Goal: Task Accomplishment & Management: Manage account settings

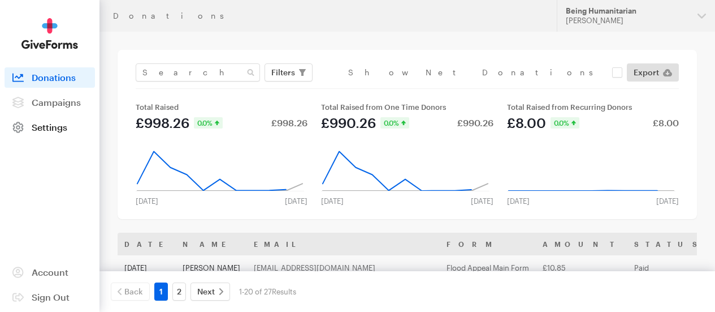
click at [66, 132] on span "Settings" at bounding box center [50, 127] width 36 height 11
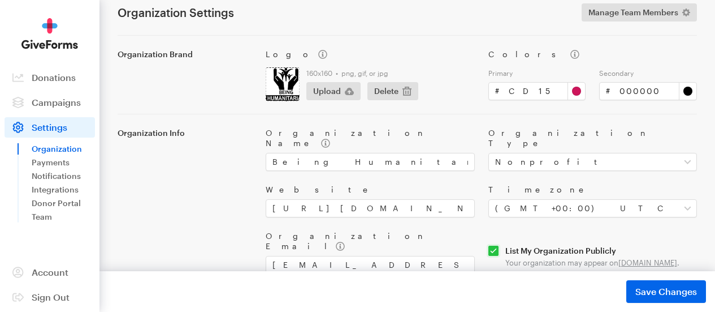
scroll to position [181, 0]
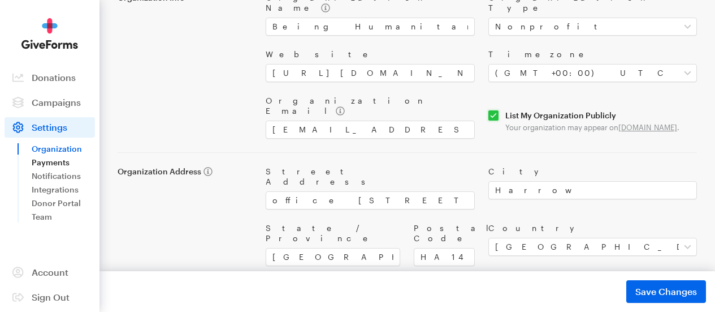
click at [61, 166] on link "Payments" at bounding box center [63, 162] width 63 height 14
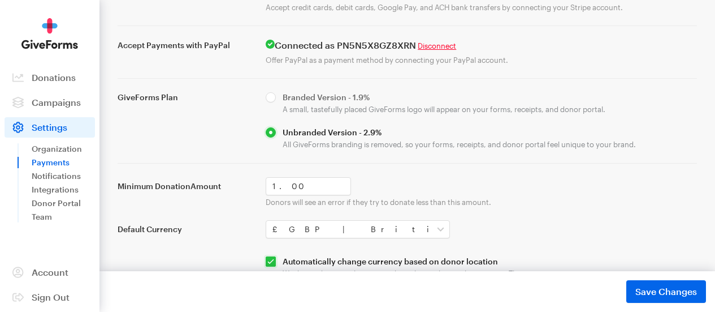
scroll to position [148, 0]
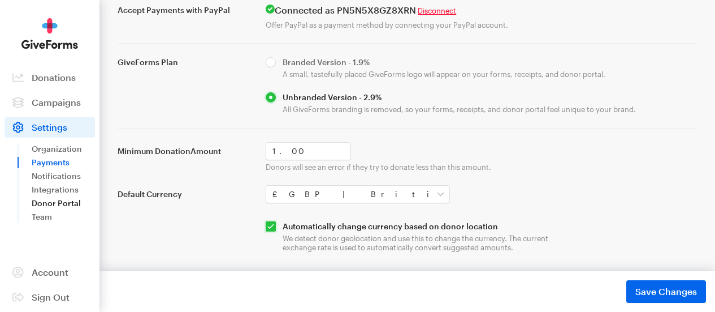
click at [66, 210] on link "Donor Portal" at bounding box center [63, 203] width 63 height 14
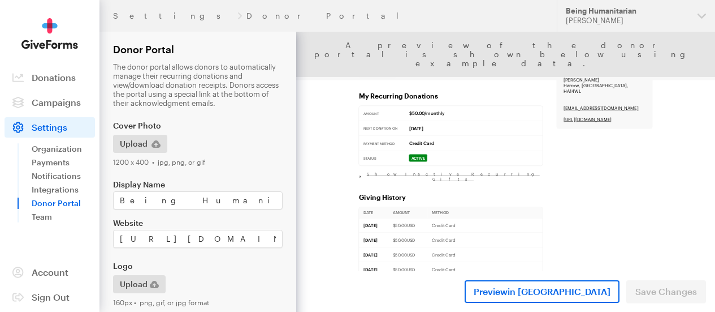
select select "gbp"
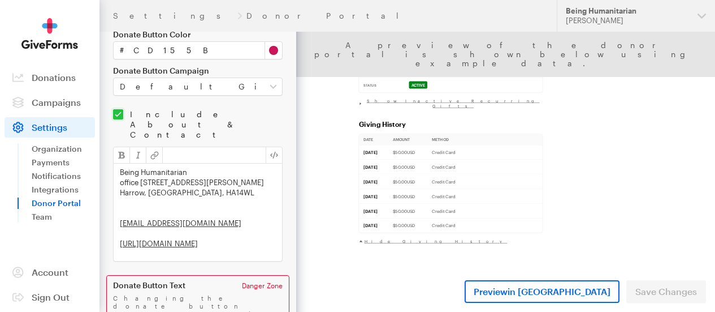
scroll to position [825, 0]
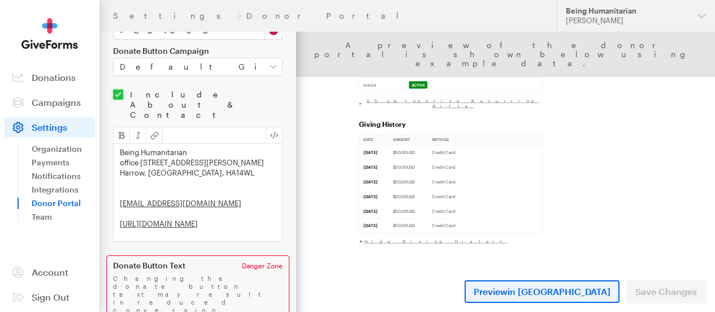
click at [584, 293] on span "in New Tab" at bounding box center [559, 291] width 103 height 11
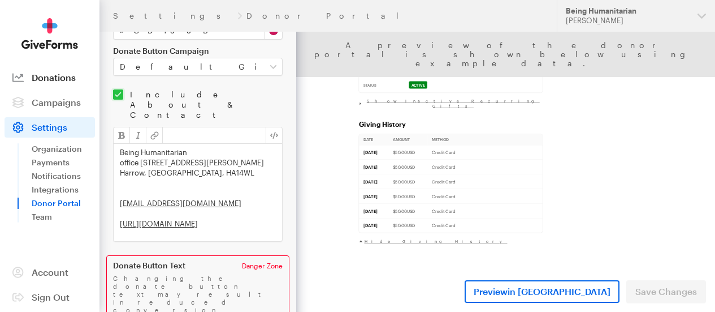
click at [62, 83] on span "Donations" at bounding box center [54, 77] width 44 height 11
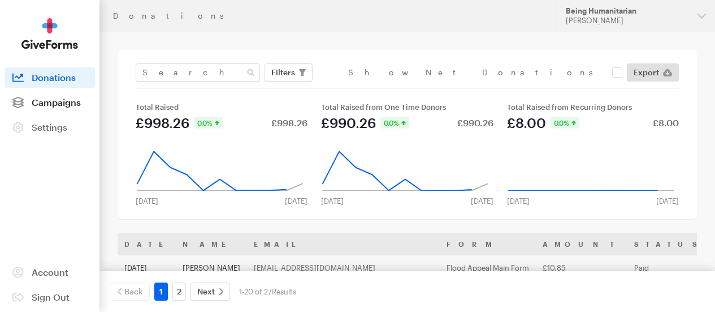
click at [66, 107] on span "Campaigns" at bounding box center [56, 102] width 49 height 11
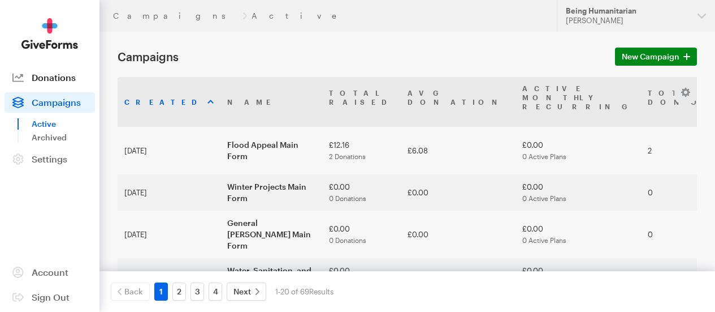
click at [72, 83] on span "Donations" at bounding box center [54, 77] width 44 height 11
